Goal: Task Accomplishment & Management: Complete application form

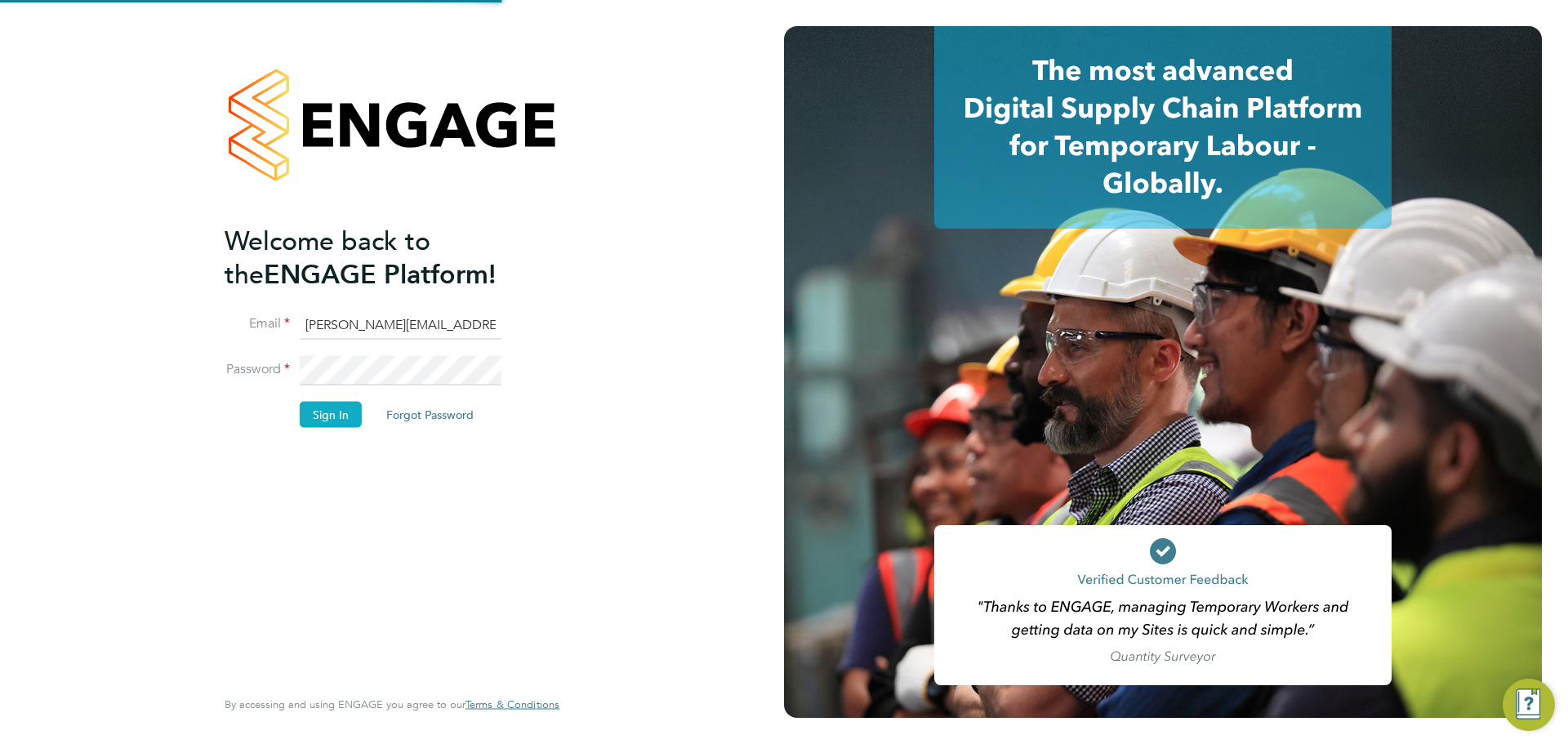
click at [333, 417] on button "Sign In" at bounding box center [331, 414] width 62 height 26
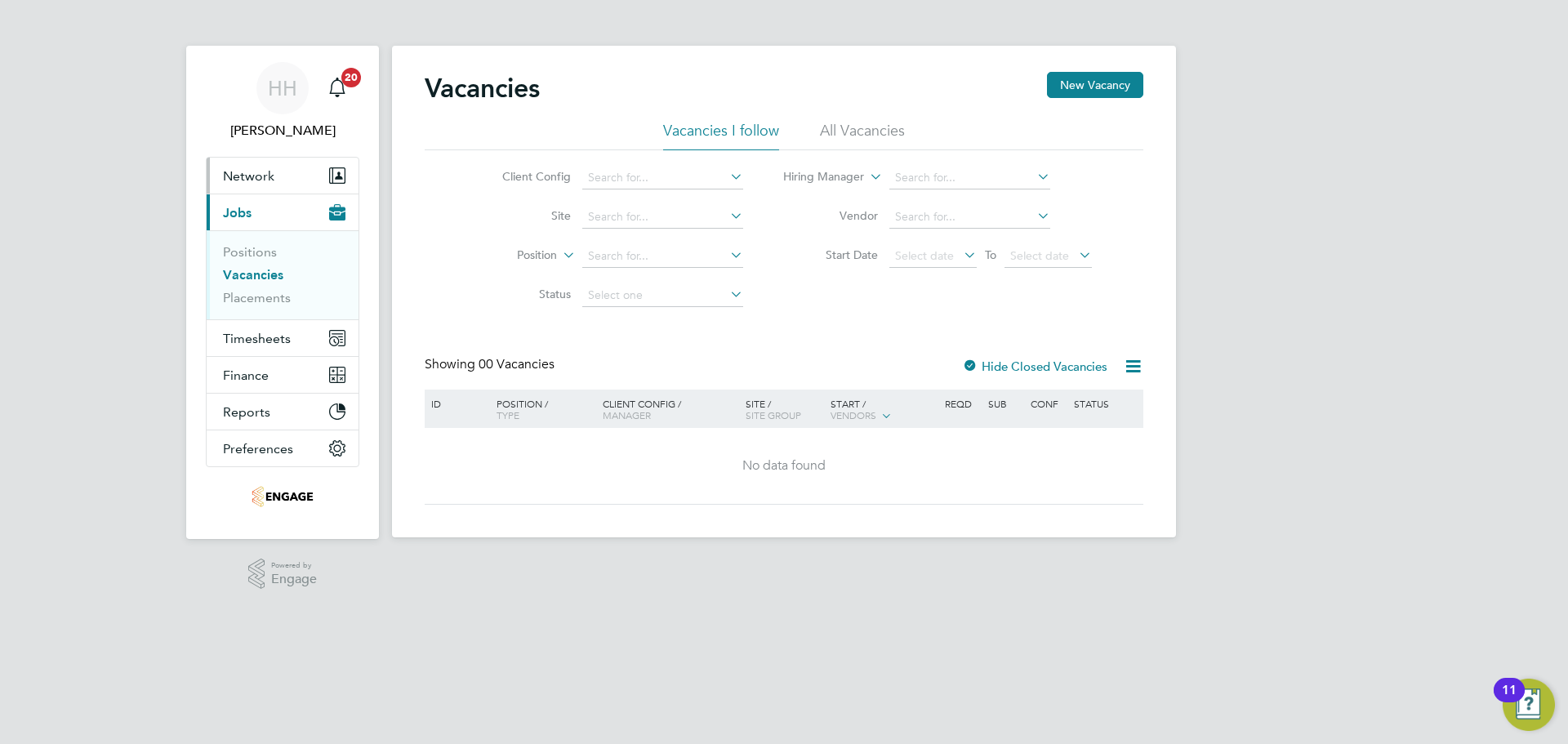
click at [258, 187] on button "Network" at bounding box center [283, 176] width 152 height 36
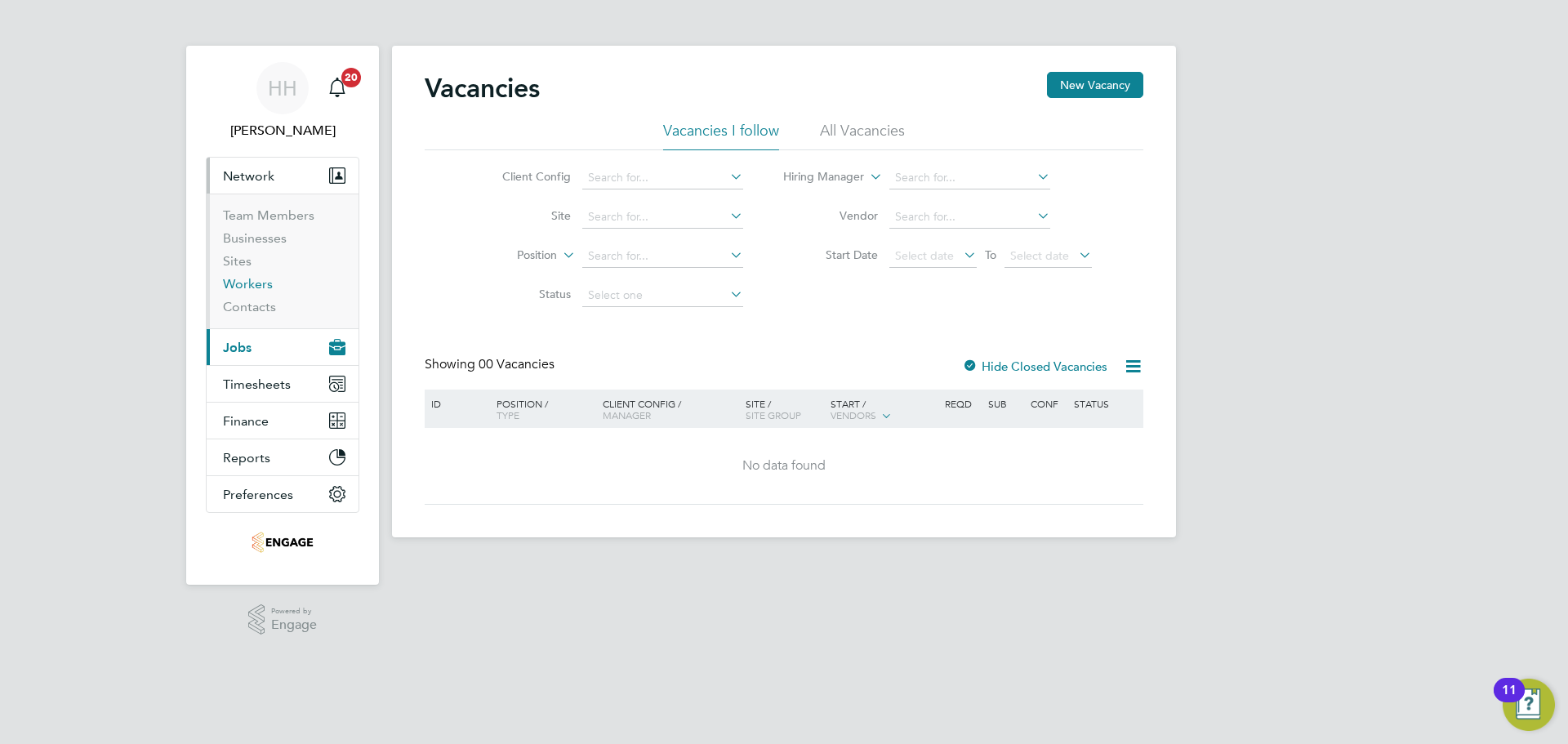
click at [232, 282] on link "Workers" at bounding box center [248, 283] width 50 height 16
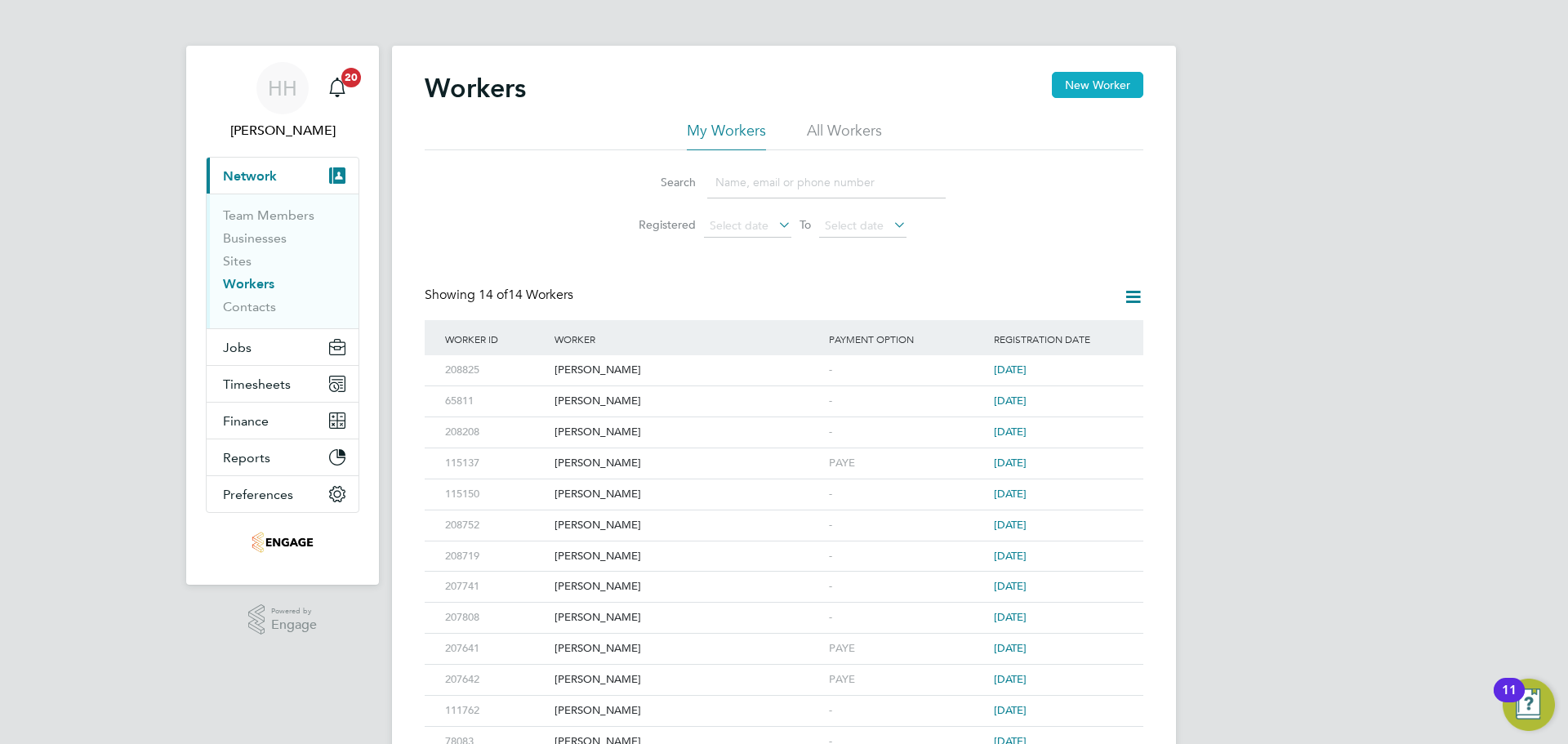
click at [1098, 87] on button "New Worker" at bounding box center [1097, 84] width 91 height 26
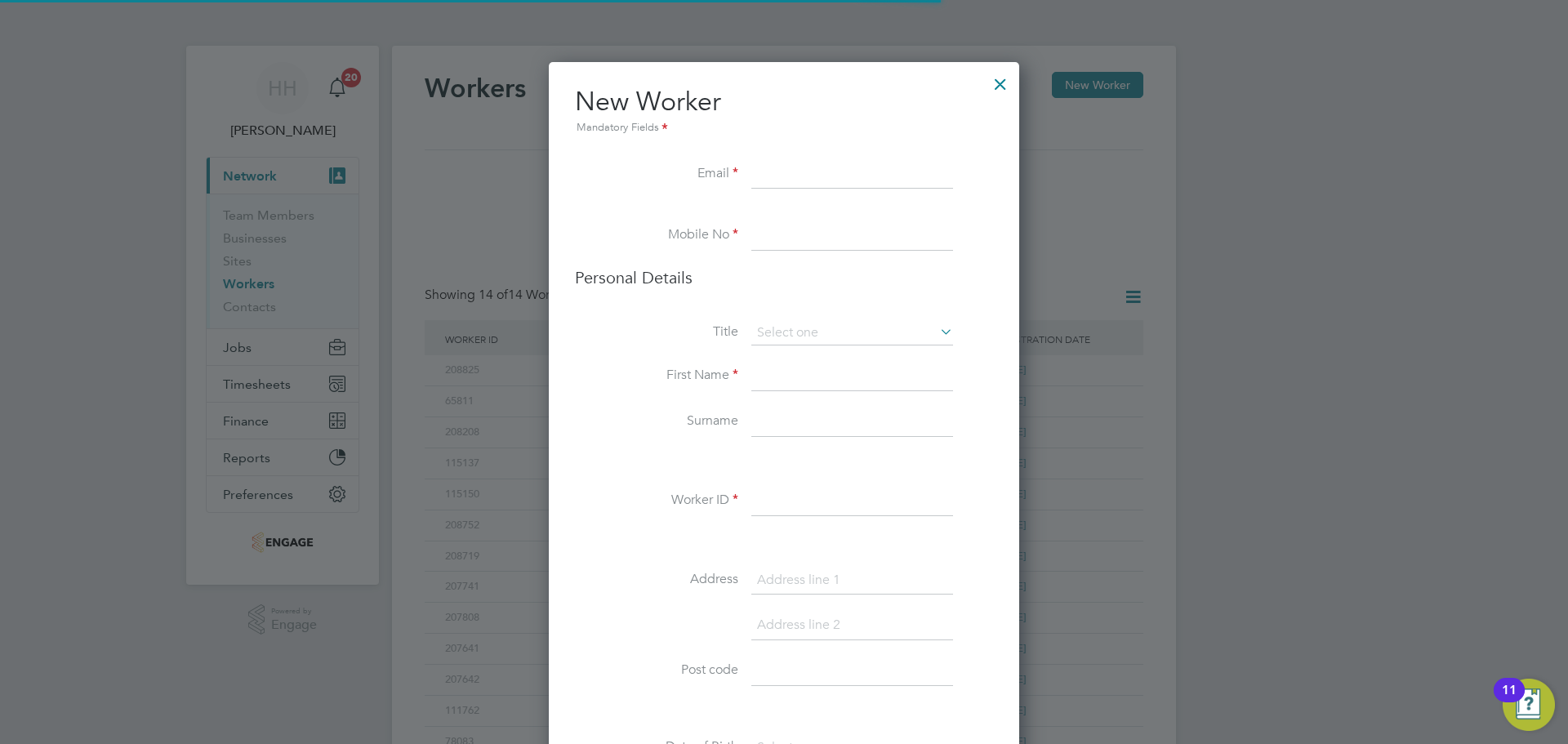
scroll to position [1458, 471]
